Goal: Browse casually

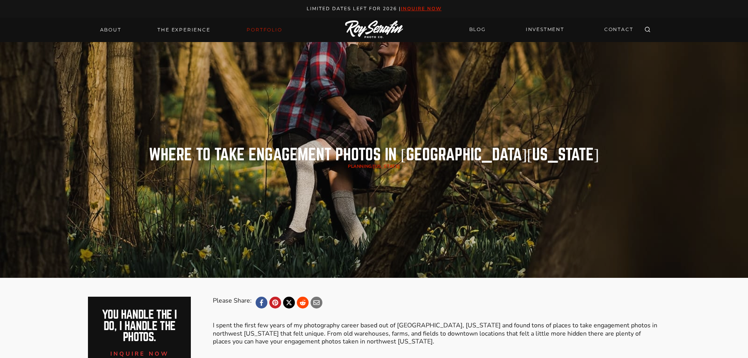
click at [273, 29] on link "Portfolio" at bounding box center [264, 29] width 45 height 11
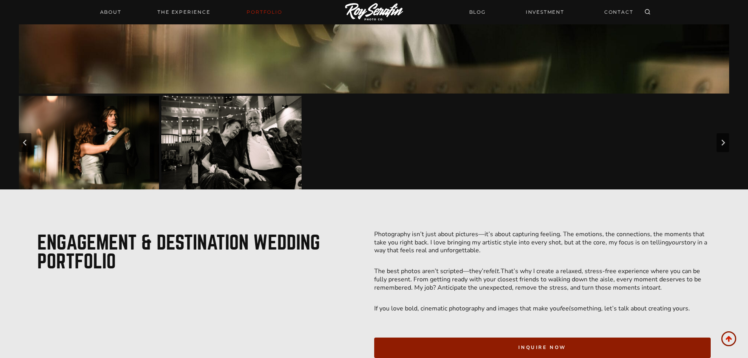
scroll to position [393, 0]
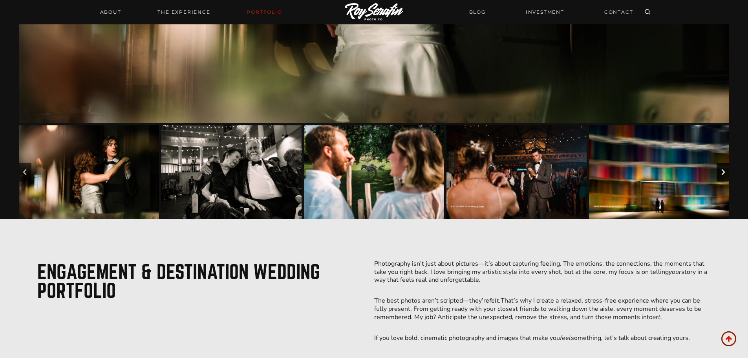
click at [722, 175] on icon "Next slide" at bounding box center [723, 172] width 4 height 6
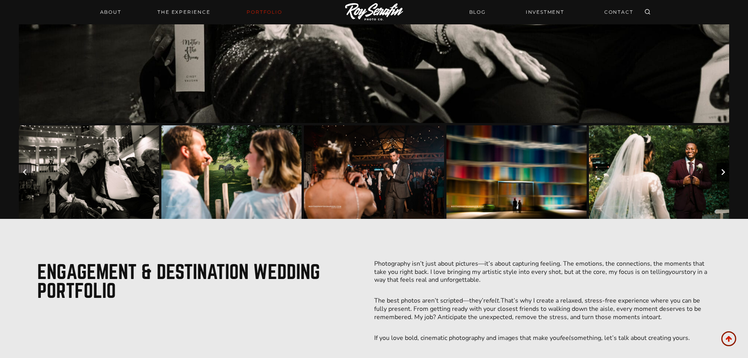
click at [722, 175] on icon "Next slide" at bounding box center [723, 172] width 4 height 6
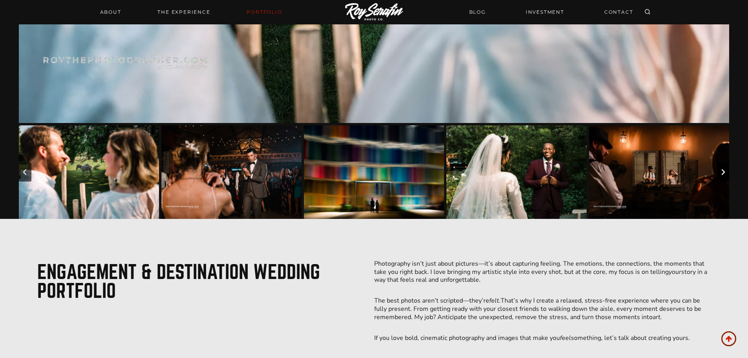
click at [722, 175] on icon "Next slide" at bounding box center [723, 172] width 6 height 6
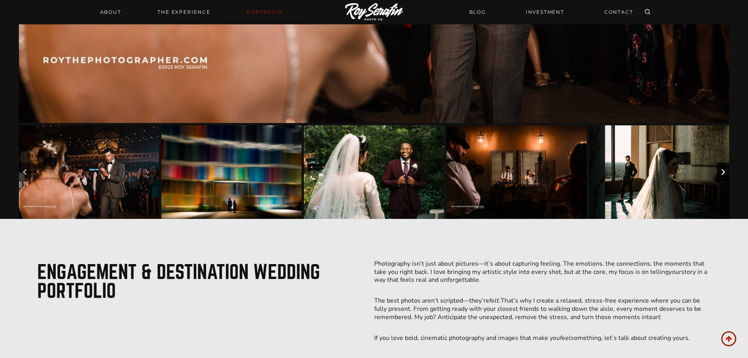
click at [719, 175] on button "Next slide" at bounding box center [723, 172] width 13 height 19
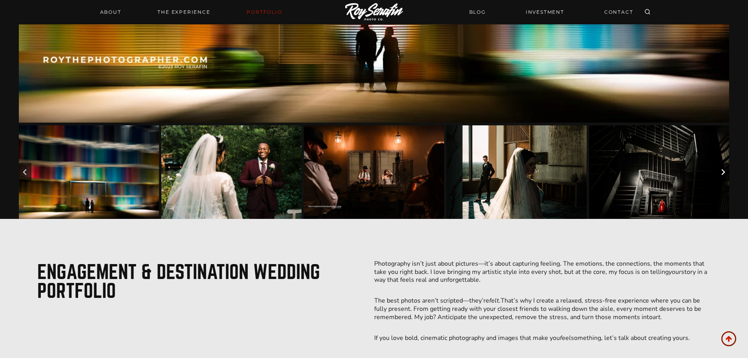
click at [718, 175] on button "Next slide" at bounding box center [723, 172] width 13 height 19
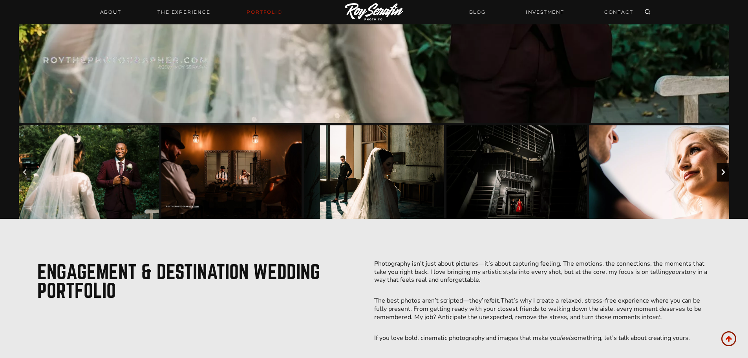
click at [717, 175] on button "Next slide" at bounding box center [723, 172] width 13 height 19
